Goal: Task Accomplishment & Management: Manage account settings

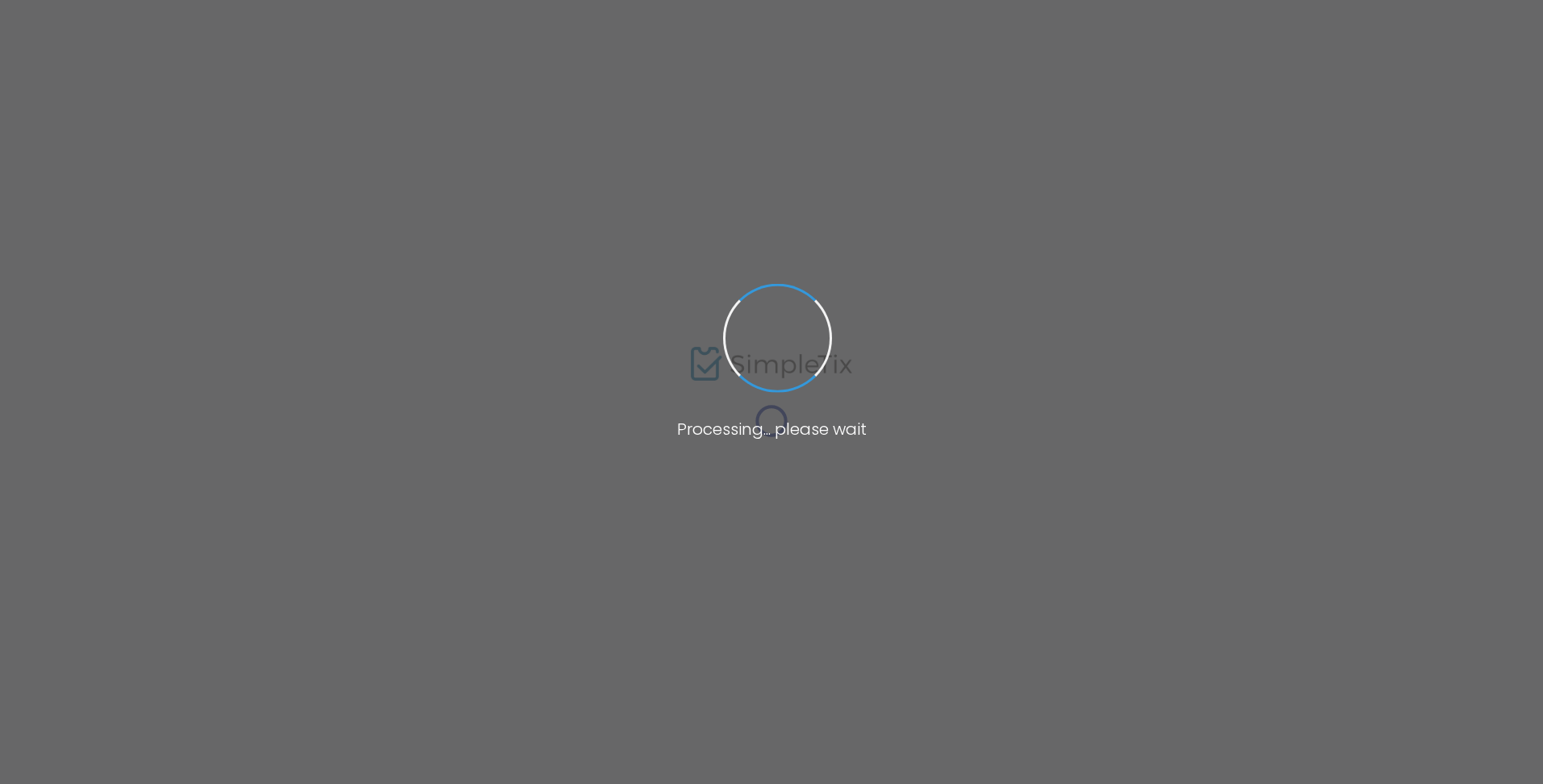
type input "Spectrum Productions' 16th Annual Gala and Screening"
type textarea "COURTS MÉTRAGES ORIGINAUX DE LA COMMUNAUTÉ DE L'AUTISME Productions Spectrum es…"
type input "Buy Tickets"
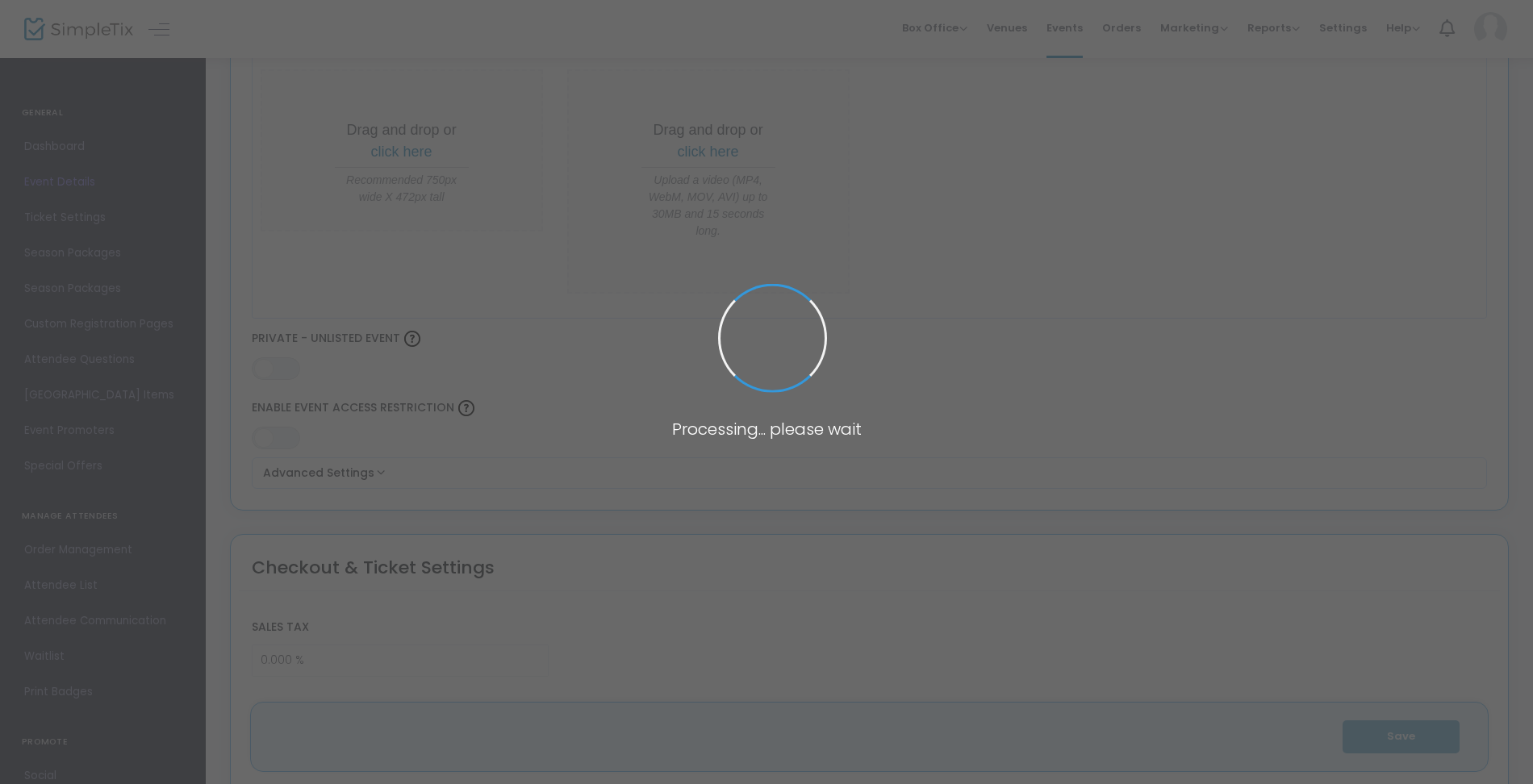
type input "[GEOGRAPHIC_DATA] | [GEOGRAPHIC_DATA]"
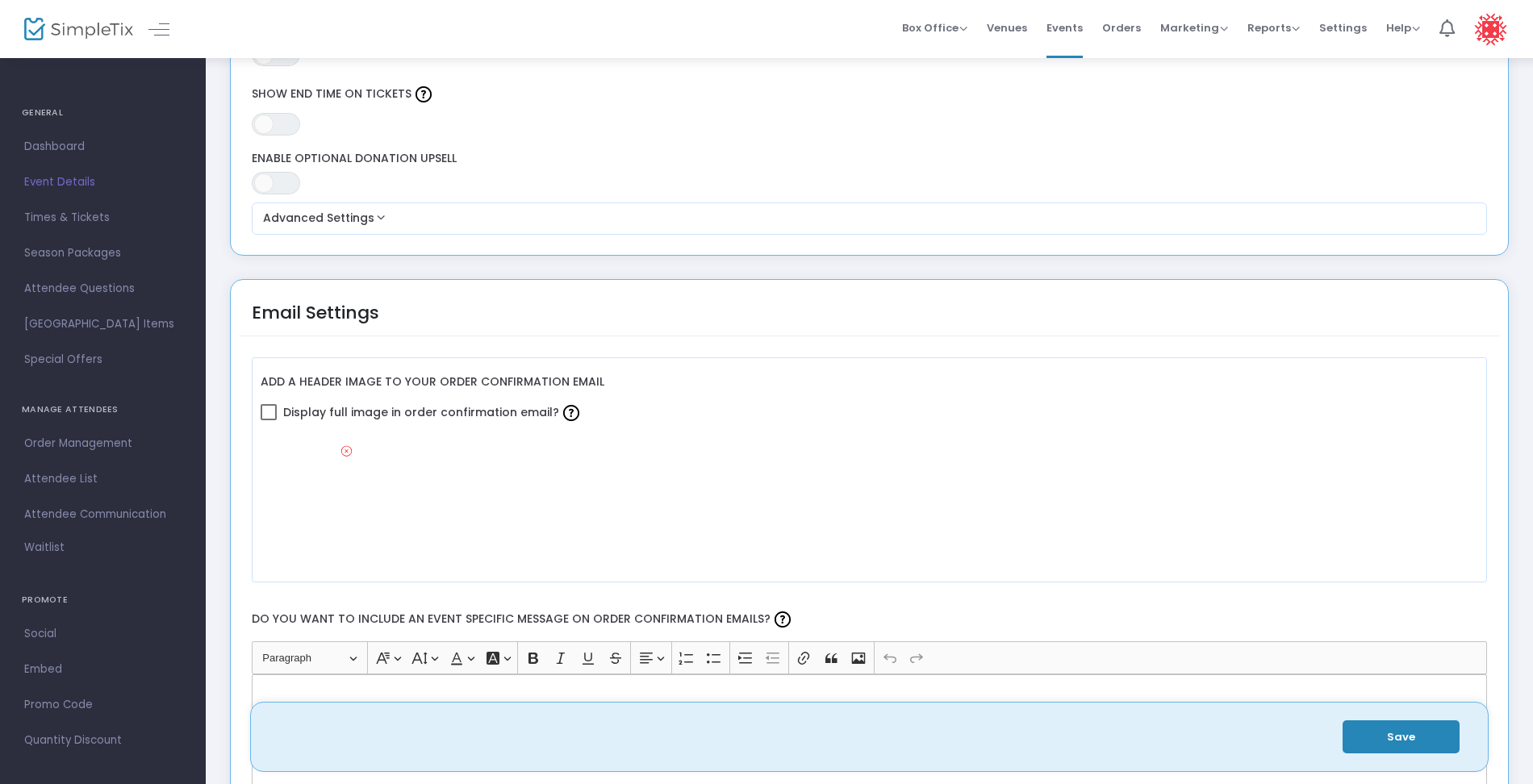
scroll to position [1694, 0]
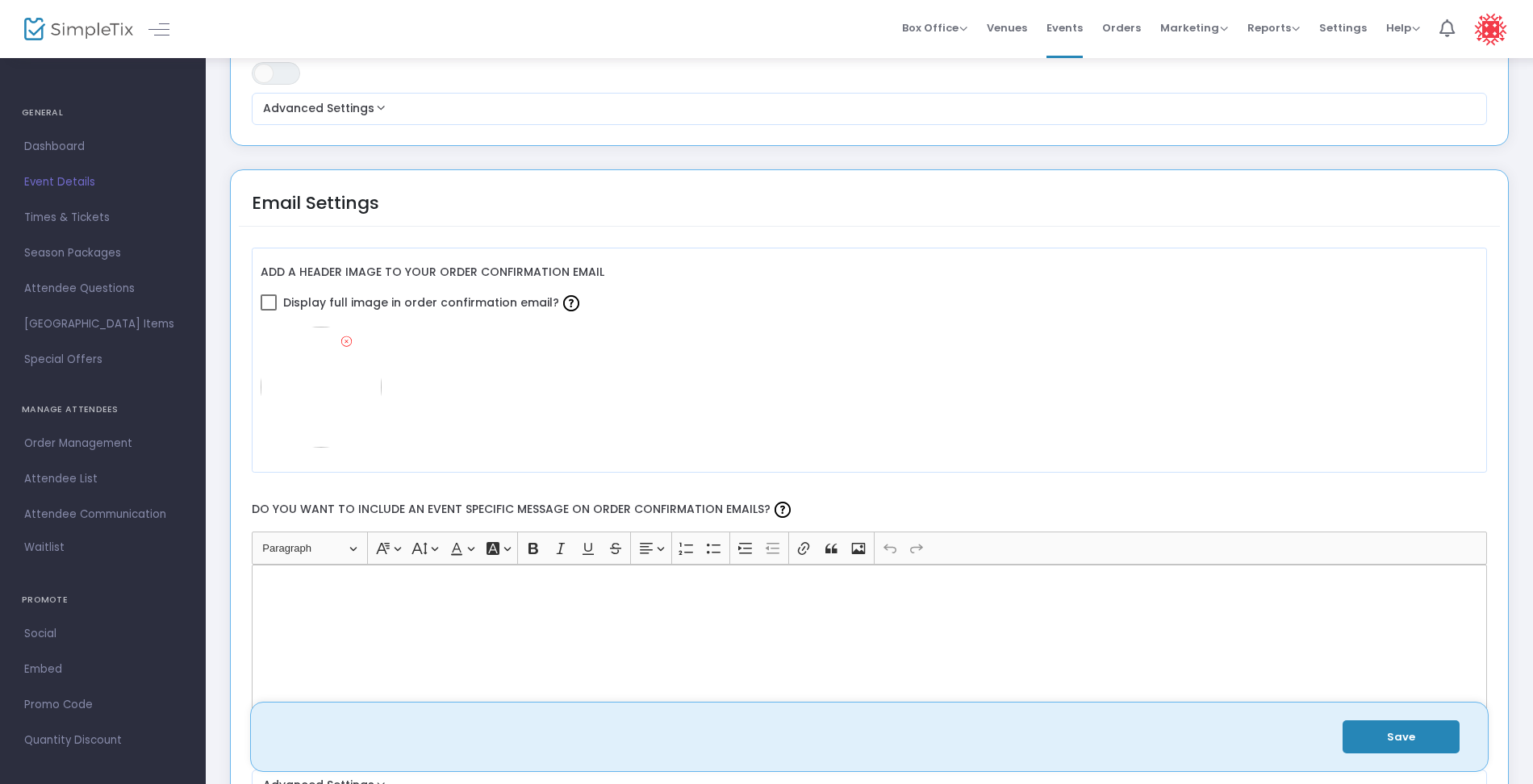
click at [333, 385] on img at bounding box center [321, 386] width 121 height 121
click at [335, 384] on img at bounding box center [321, 386] width 121 height 121
click at [267, 301] on span at bounding box center [268, 302] width 16 height 16
click at [268, 310] on input "Display full image in order confirmation email?" at bounding box center [268, 310] width 1 height 1
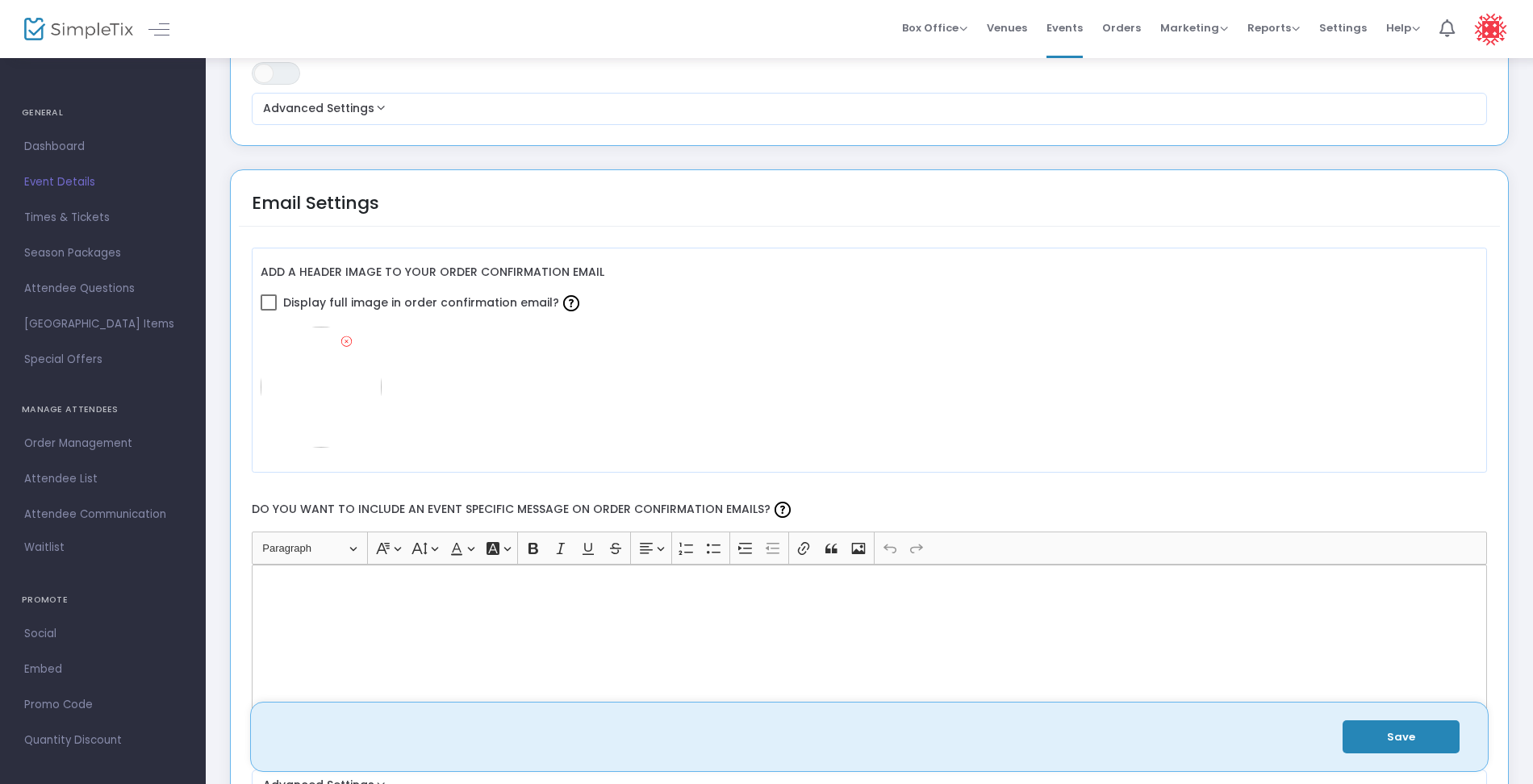
checkbox input "false"
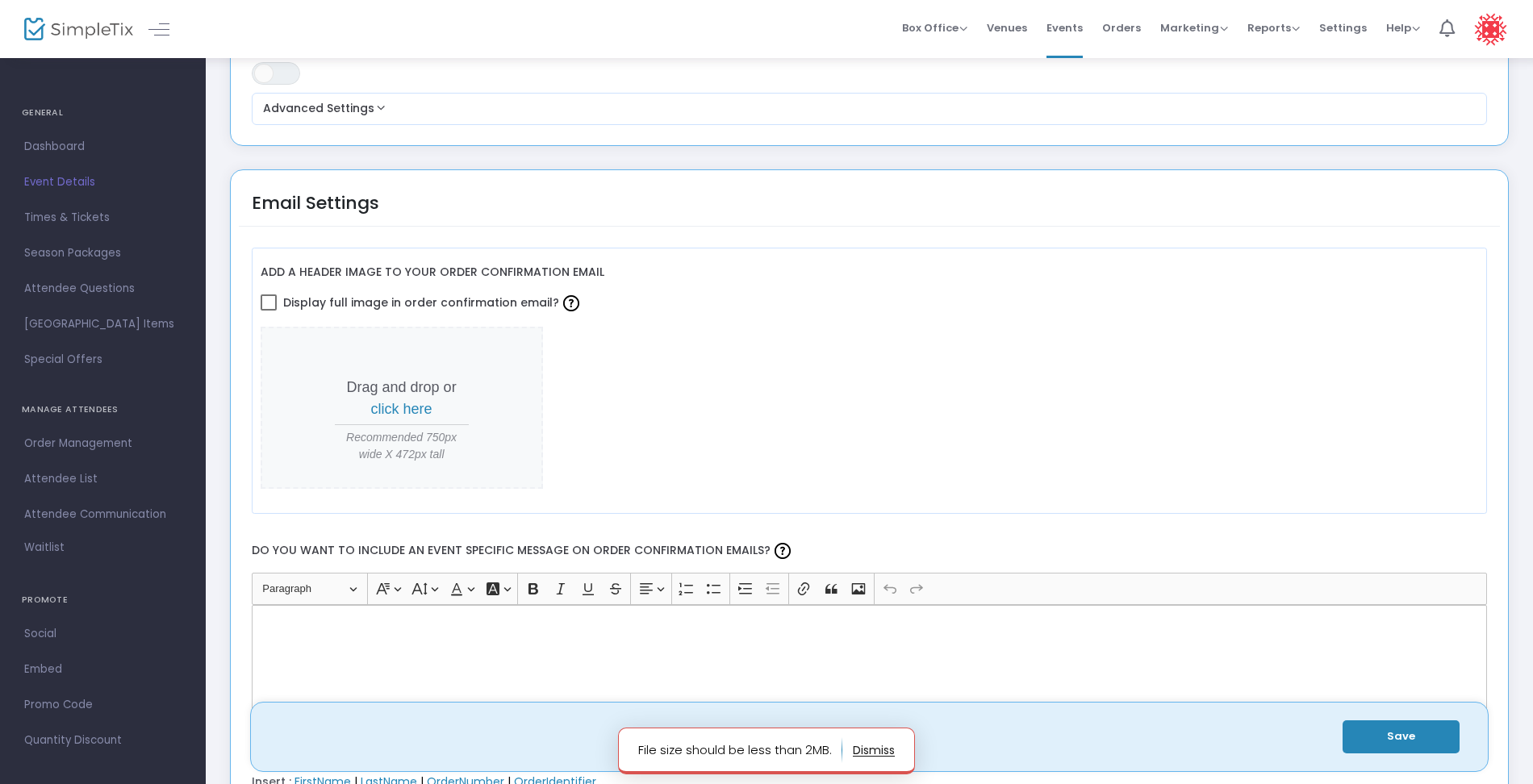
click at [880, 752] on button "button" at bounding box center [873, 750] width 42 height 26
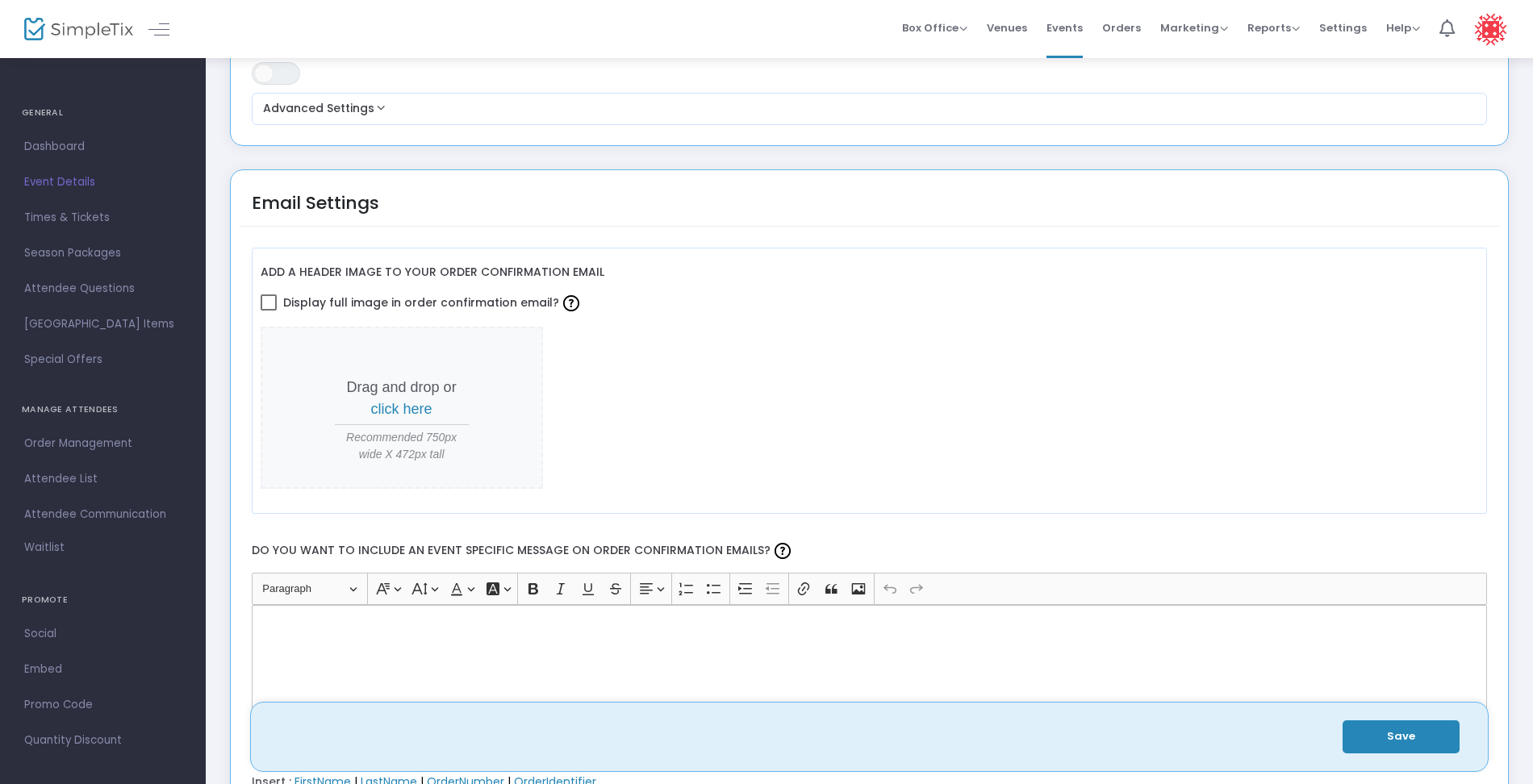
click at [675, 364] on div "Drag and drop or click here Recommended 750px wide X 472px tall" at bounding box center [870, 407] width 1219 height 162
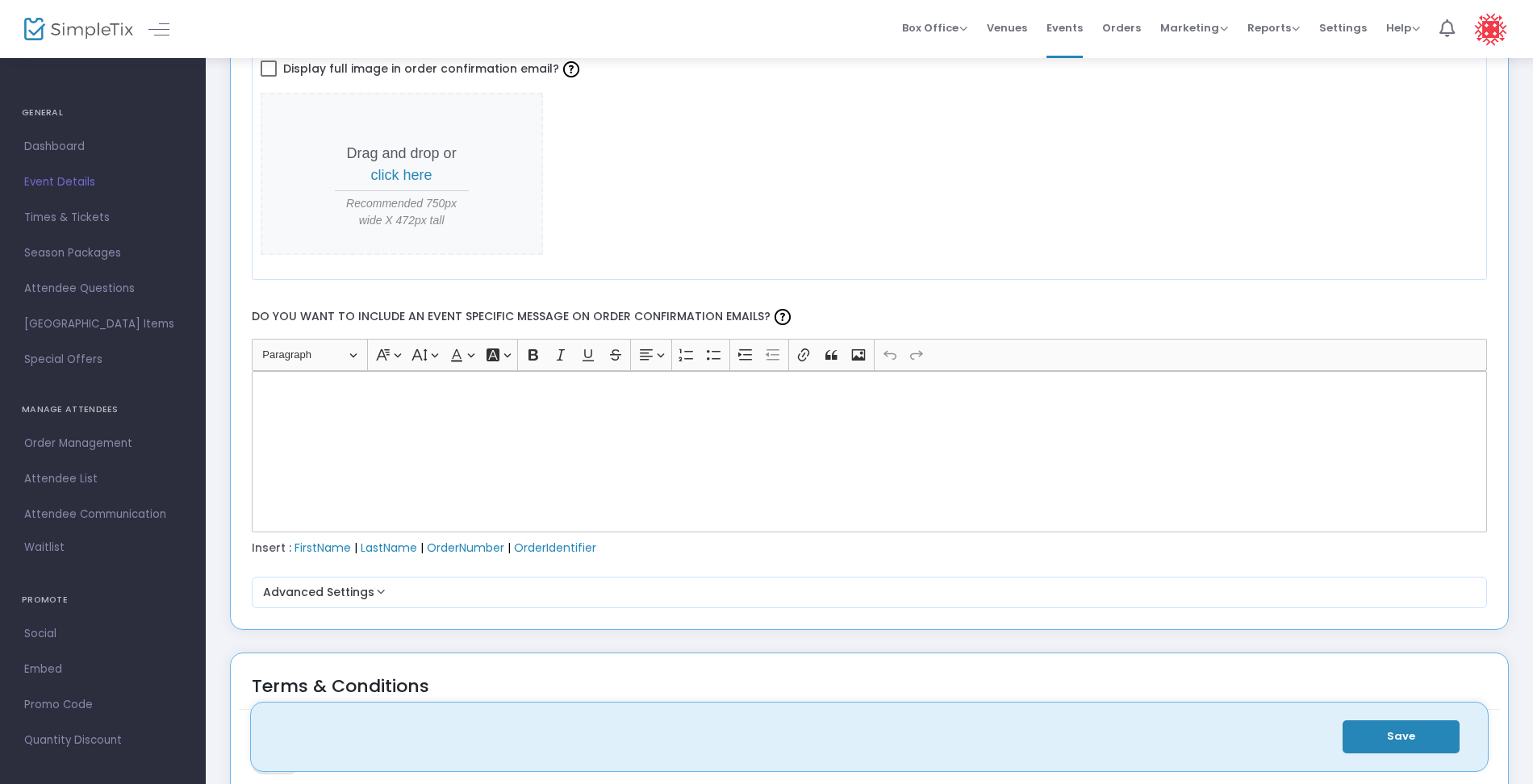
scroll to position [2213, 0]
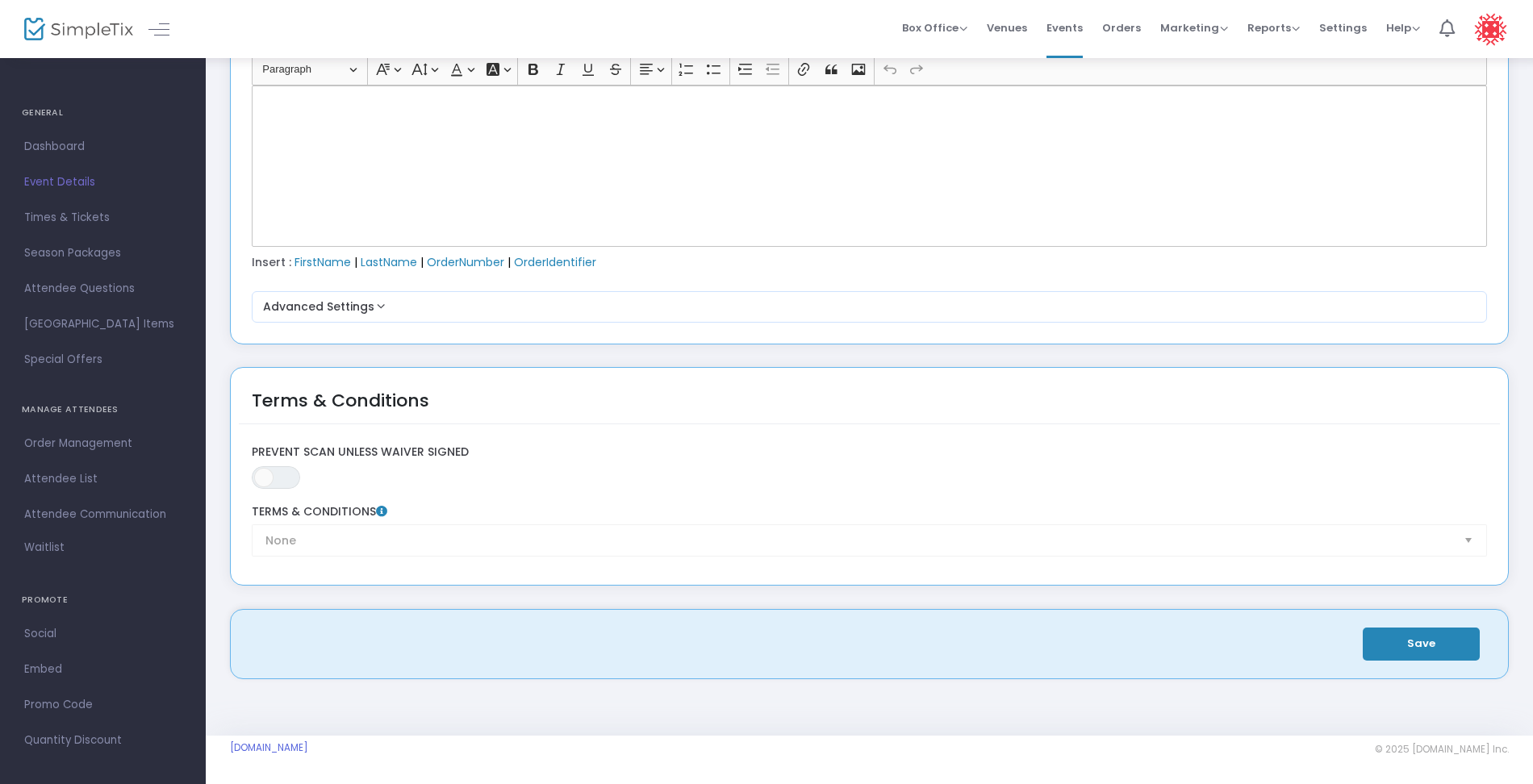
click at [1417, 637] on button "Save" at bounding box center [1421, 643] width 117 height 33
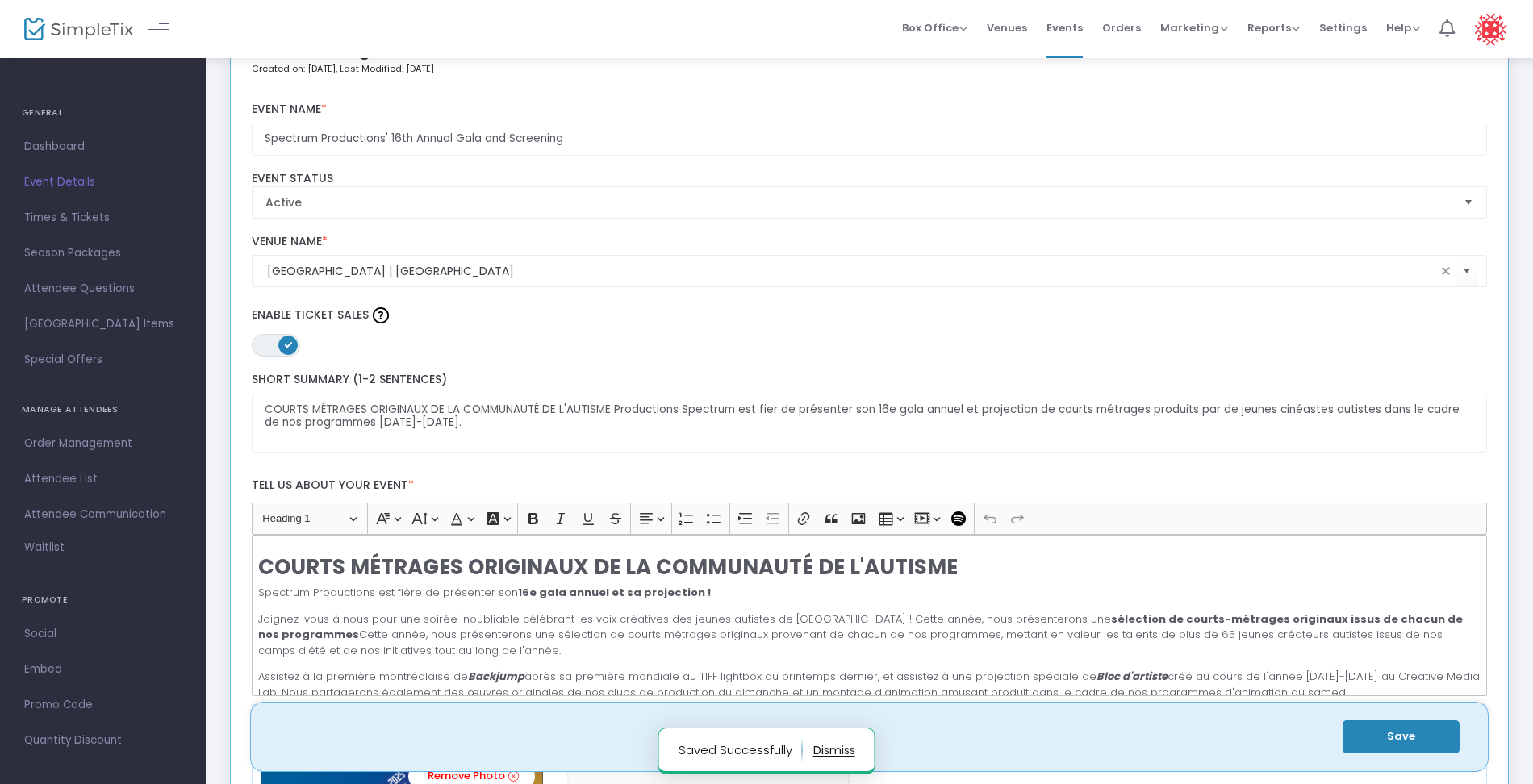
scroll to position [0, 0]
